Goal: Transaction & Acquisition: Subscribe to service/newsletter

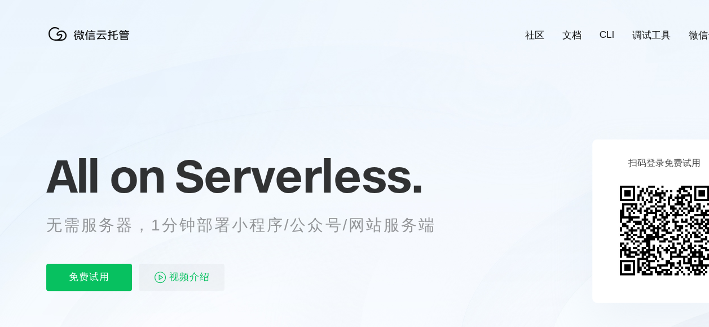
scroll to position [0, 2006]
click at [69, 278] on p "免费试用" at bounding box center [89, 276] width 86 height 27
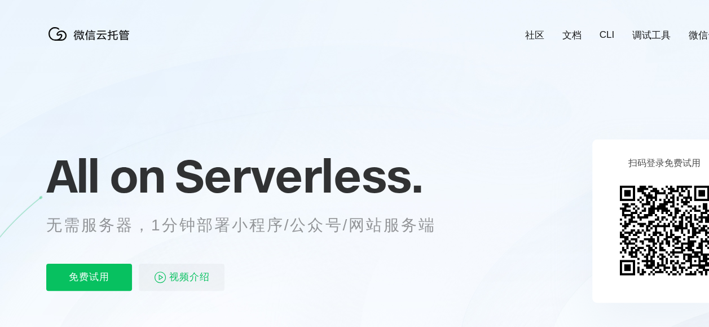
click at [96, 25] on img at bounding box center [91, 34] width 90 height 23
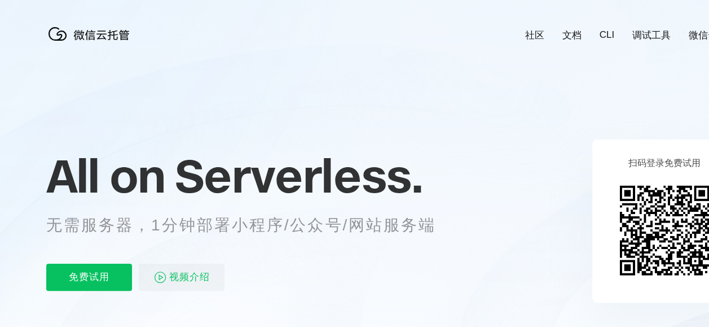
scroll to position [0, 2006]
click at [530, 30] on link "社区" at bounding box center [534, 35] width 19 height 13
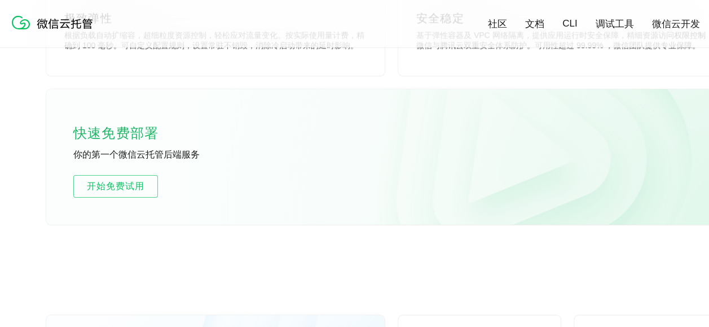
scroll to position [621, 0]
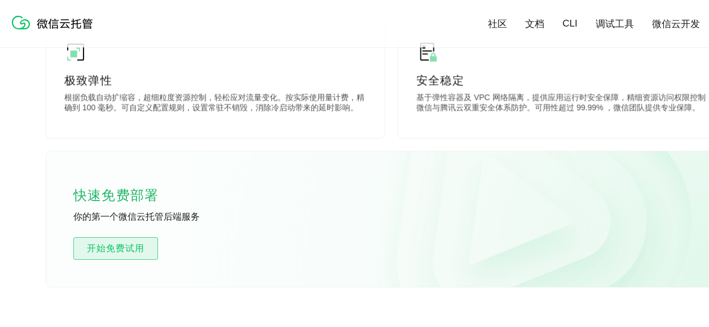
click at [141, 249] on span "开始免费试用" at bounding box center [115, 248] width 83 height 14
